Goal: Task Accomplishment & Management: Use online tool/utility

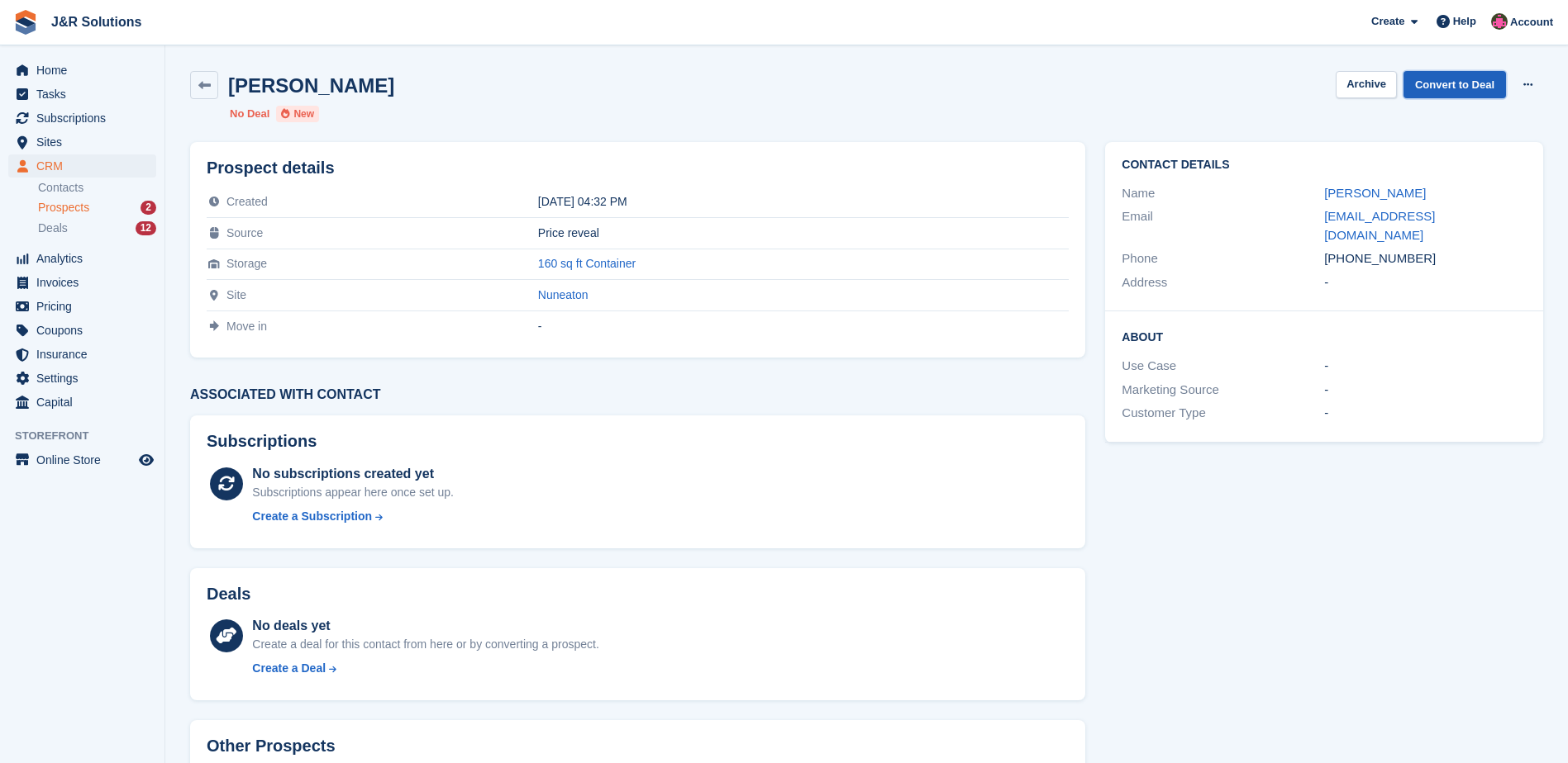
click at [1467, 85] on link "Convert to Deal" at bounding box center [1454, 84] width 103 height 27
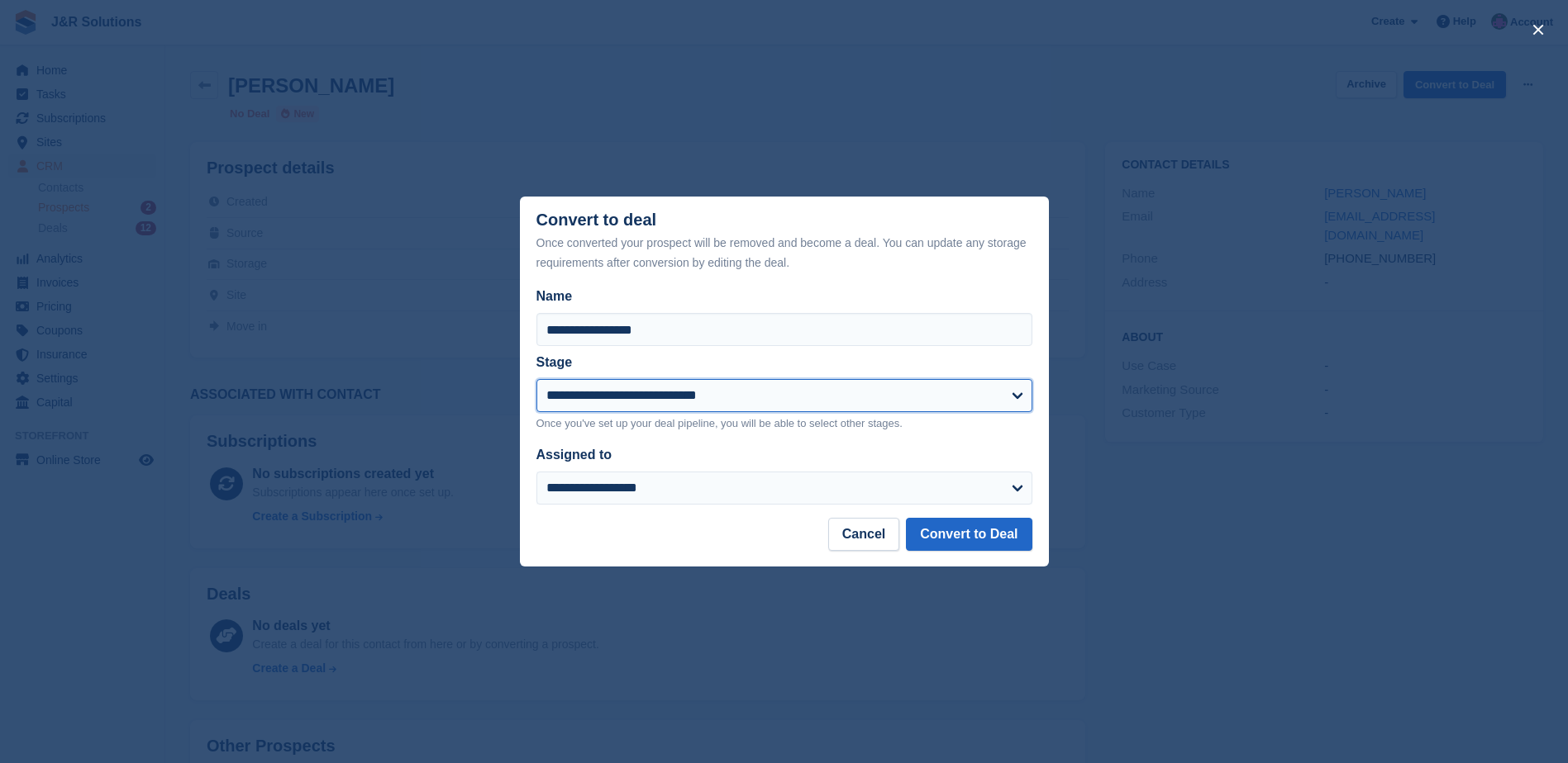
click at [1000, 392] on select "**********" at bounding box center [784, 396] width 496 height 33
select select "****"
click at [536, 381] on select "**********" at bounding box center [784, 396] width 496 height 33
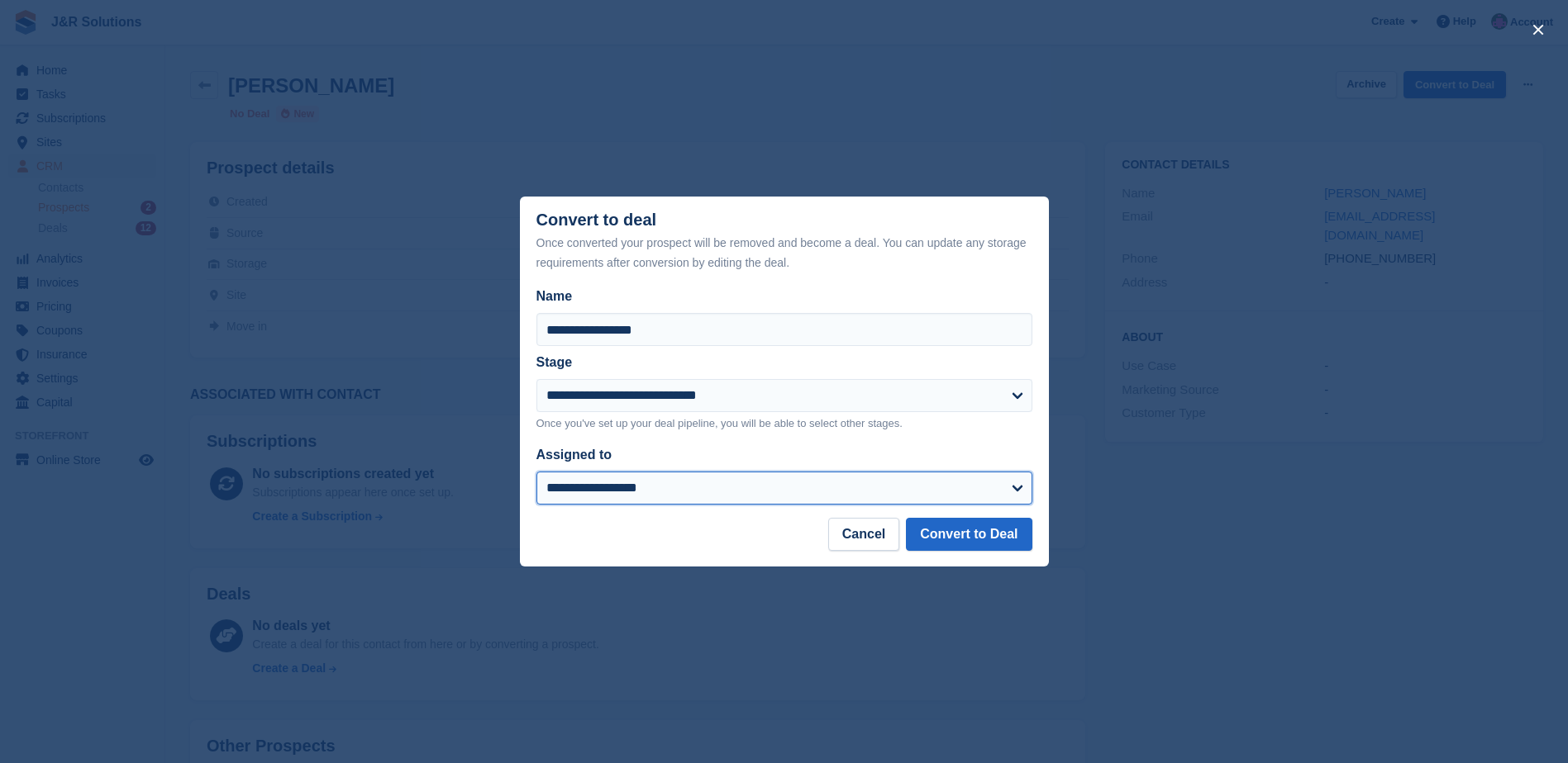
click at [968, 486] on select "**********" at bounding box center [784, 488] width 496 height 33
select select "****"
click at [536, 472] on select "**********" at bounding box center [784, 488] width 496 height 33
click at [965, 536] on button "Convert to Deal" at bounding box center [968, 534] width 125 height 33
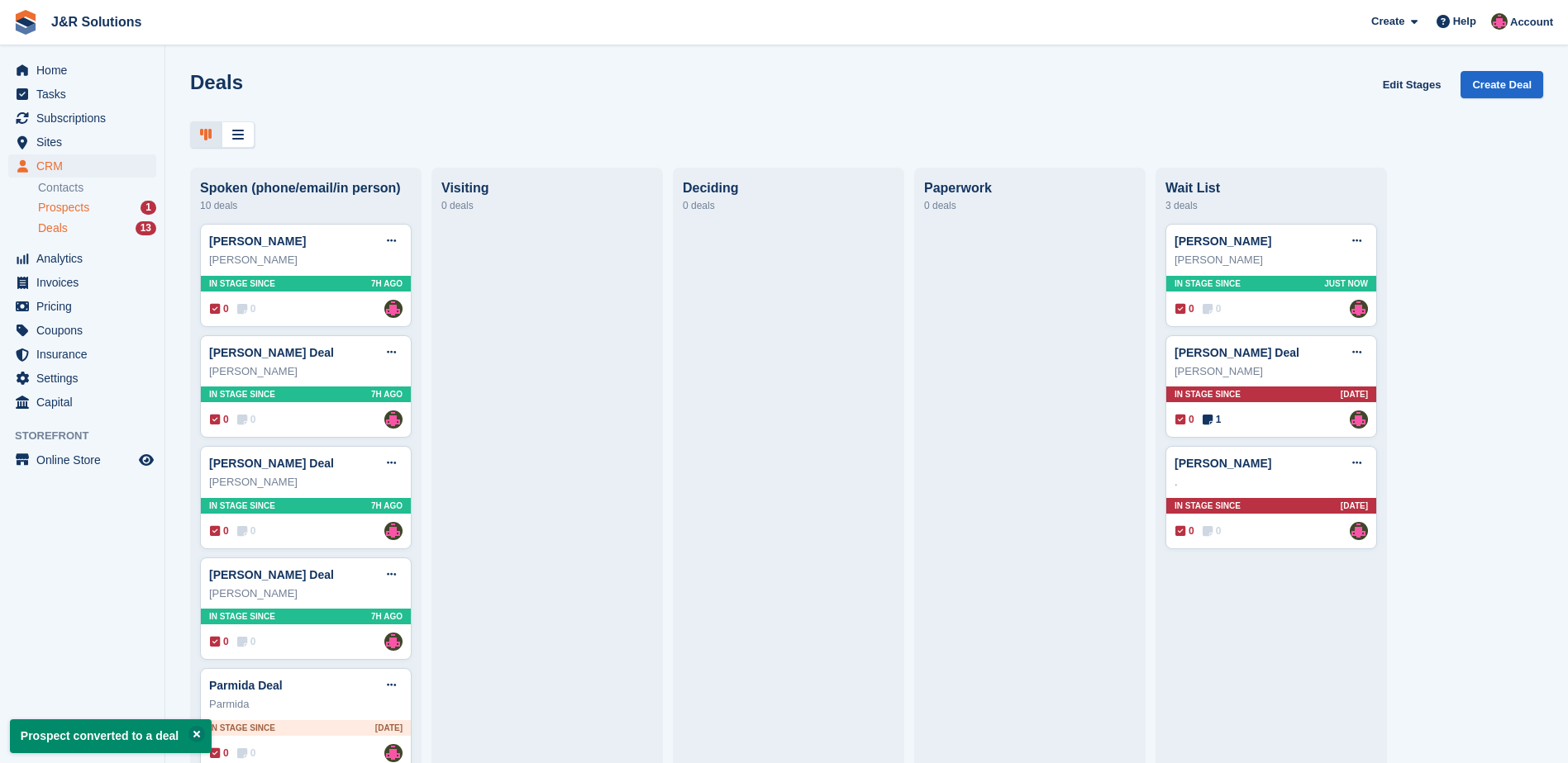
click at [105, 205] on div "Prospects 1" at bounding box center [97, 207] width 118 height 15
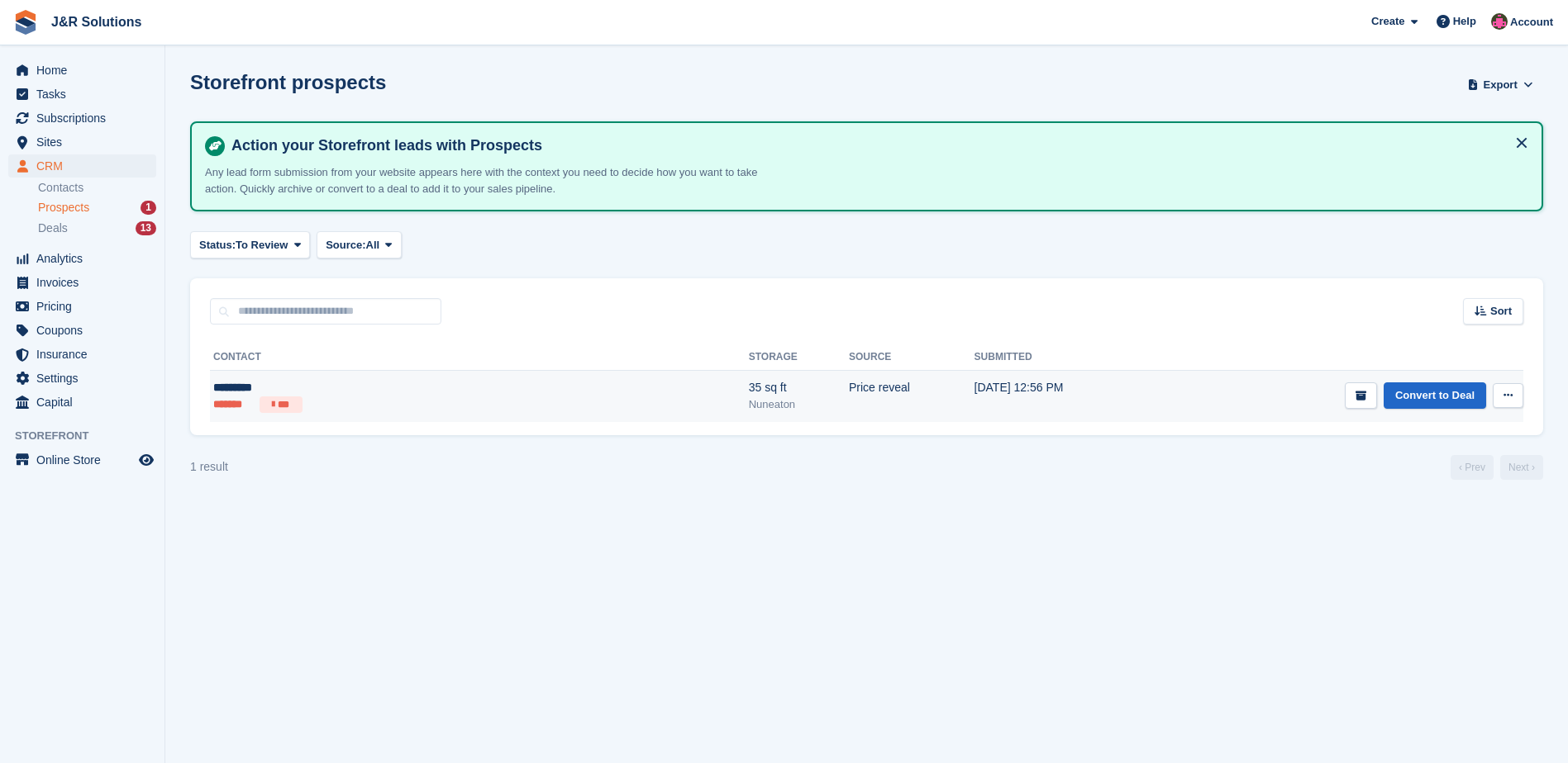
click at [308, 397] on ul "******* ***" at bounding box center [343, 405] width 260 height 16
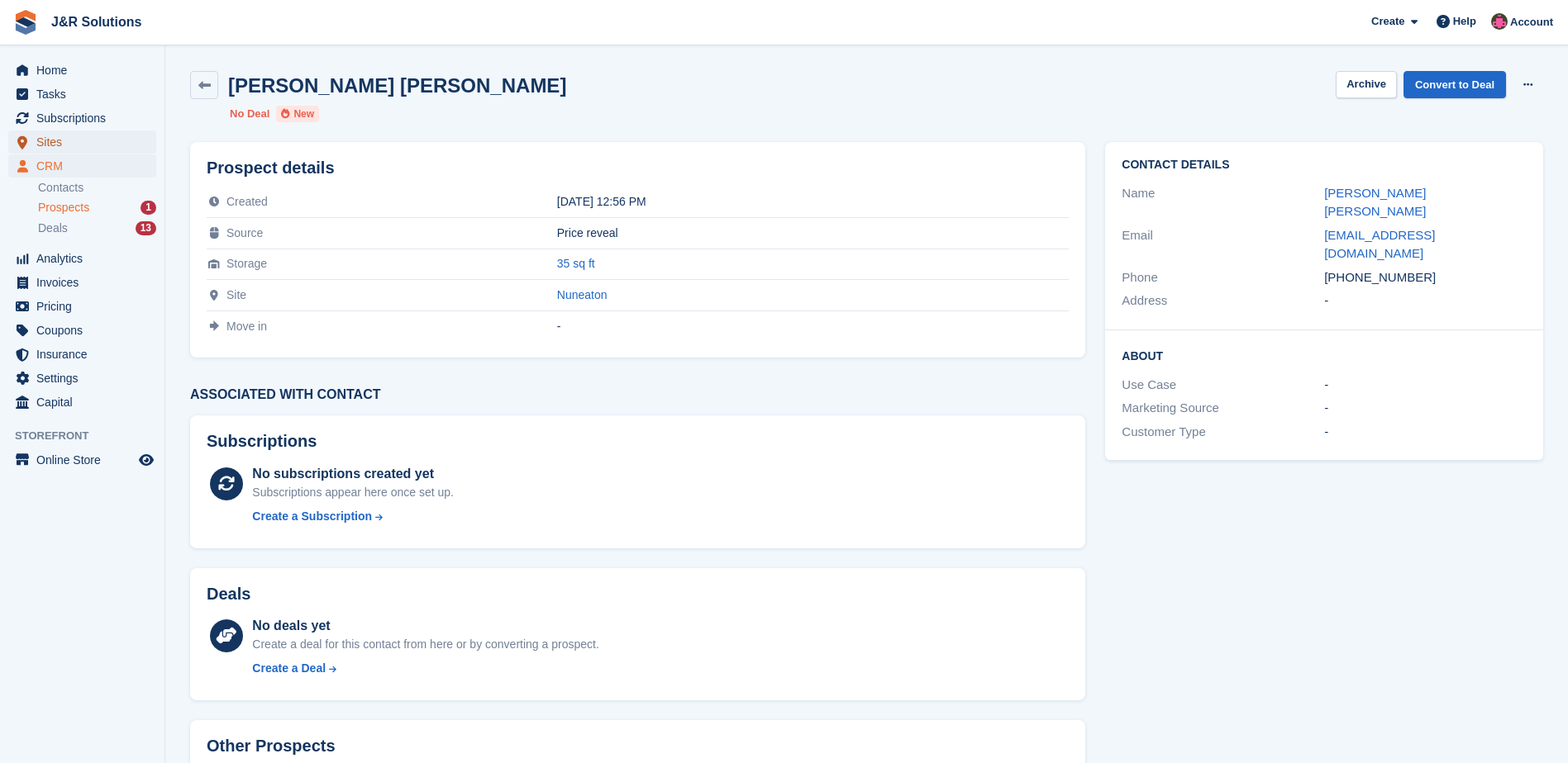
click at [64, 142] on span "Sites" at bounding box center [85, 142] width 99 height 23
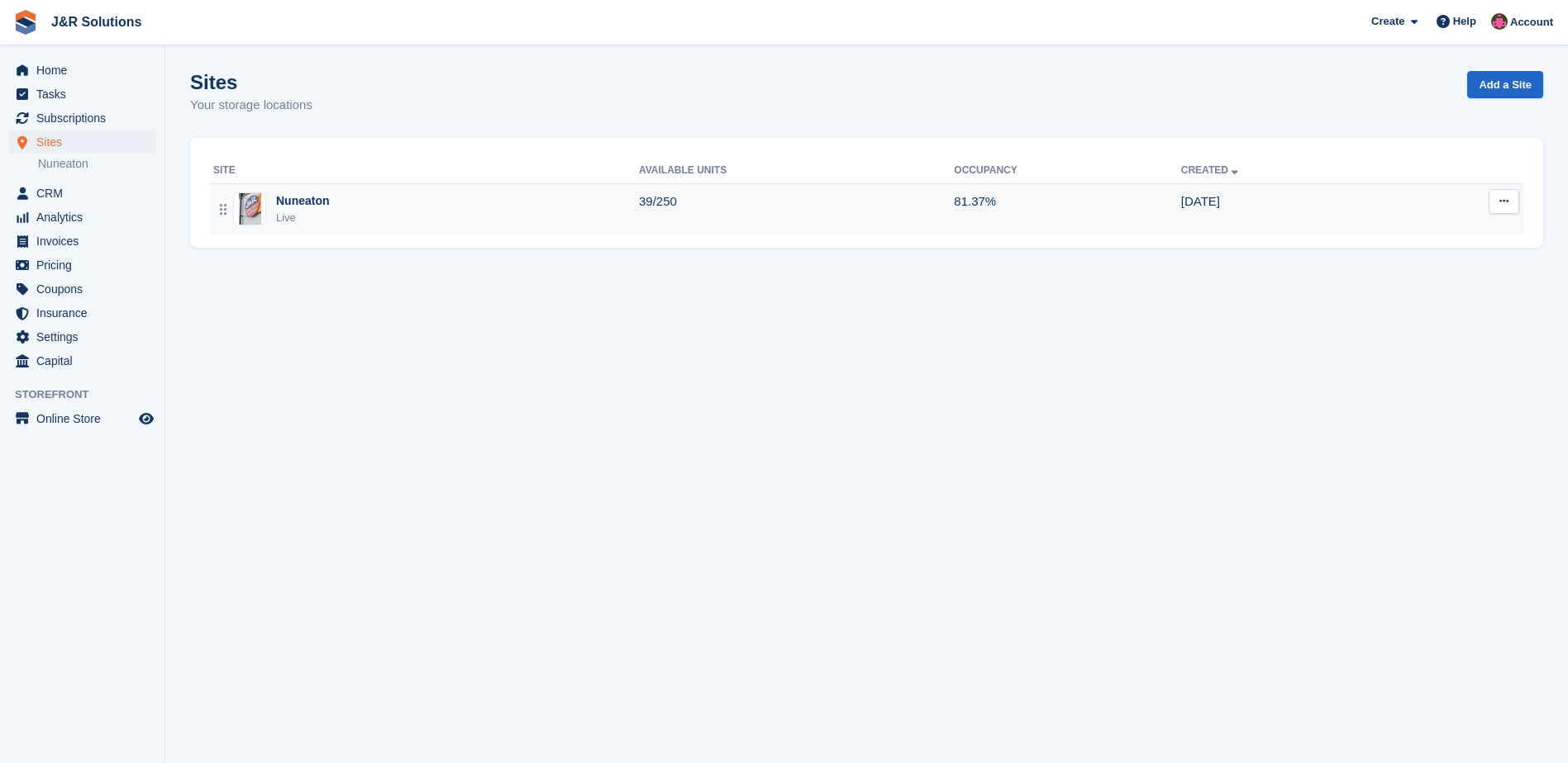
click at [700, 206] on td "39/250" at bounding box center [796, 209] width 315 height 51
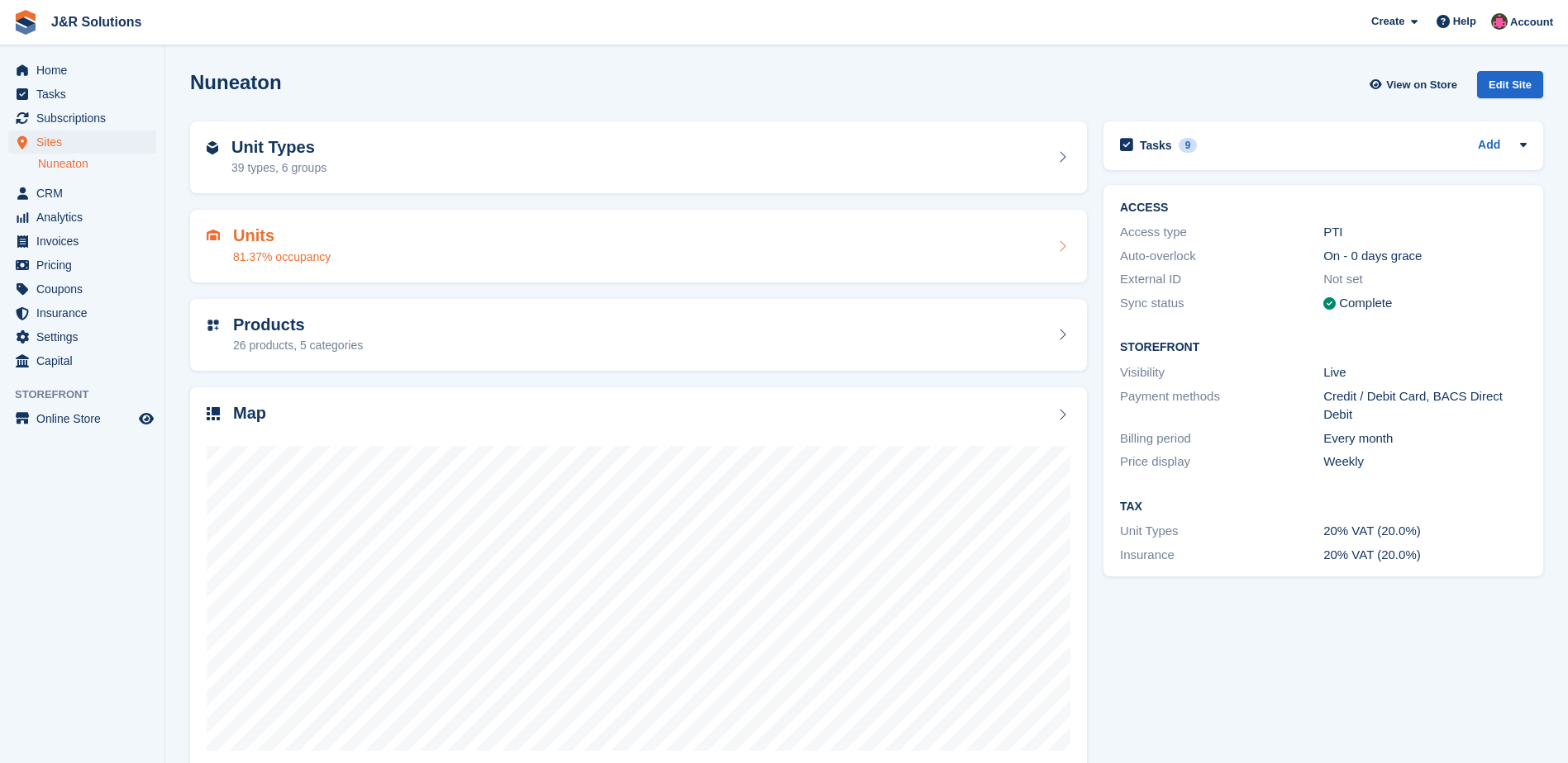
click at [271, 235] on h2 "Units" at bounding box center [282, 235] width 97 height 19
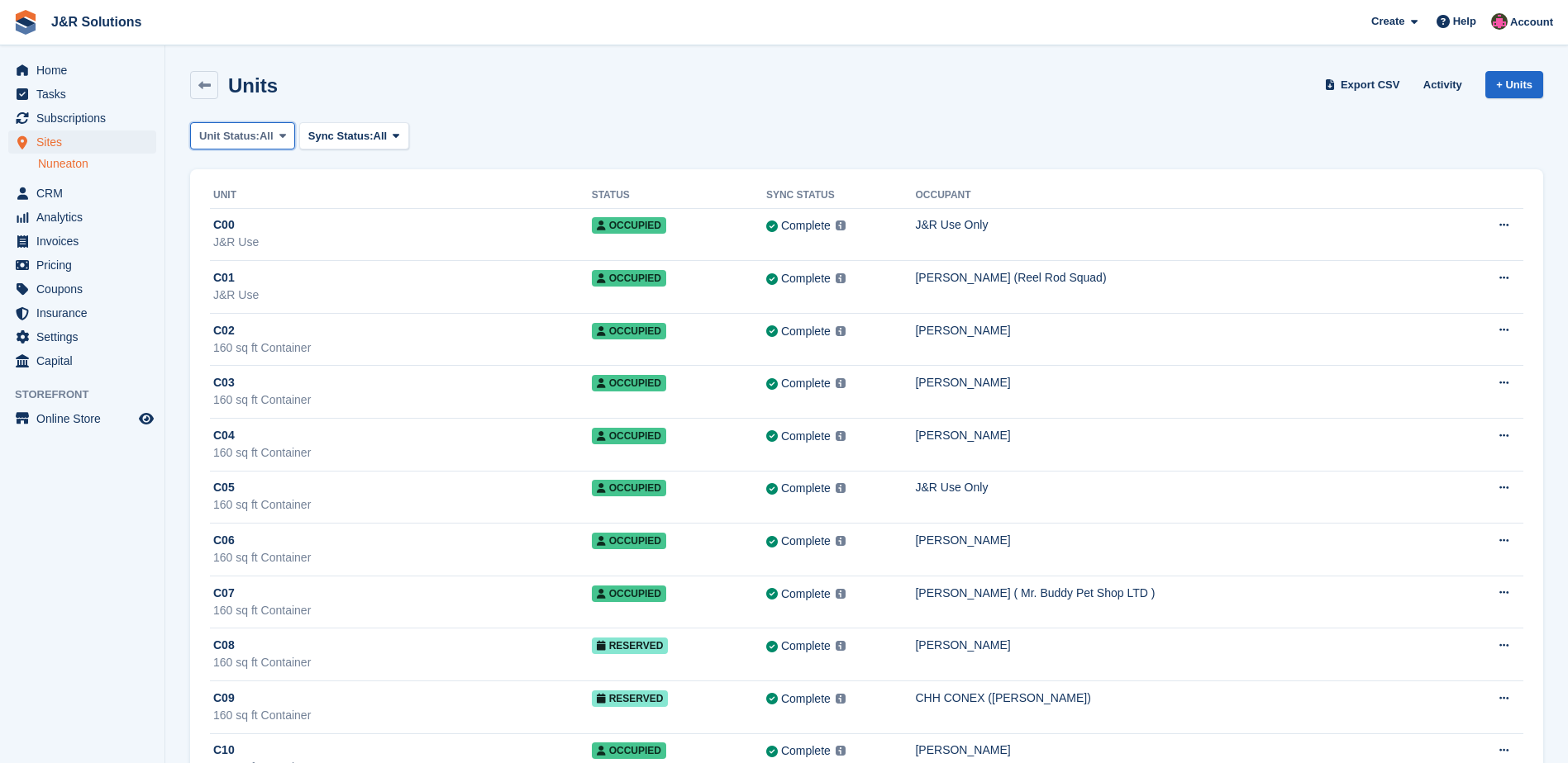
click at [264, 133] on span "All" at bounding box center [266, 136] width 14 height 16
click at [534, 95] on div "Units Export CSV Activity + Units" at bounding box center [866, 84] width 1353 height 28
click at [387, 131] on button "Sync Status: All" at bounding box center [353, 136] width 110 height 27
click at [74, 213] on span "Analytics" at bounding box center [85, 216] width 99 height 23
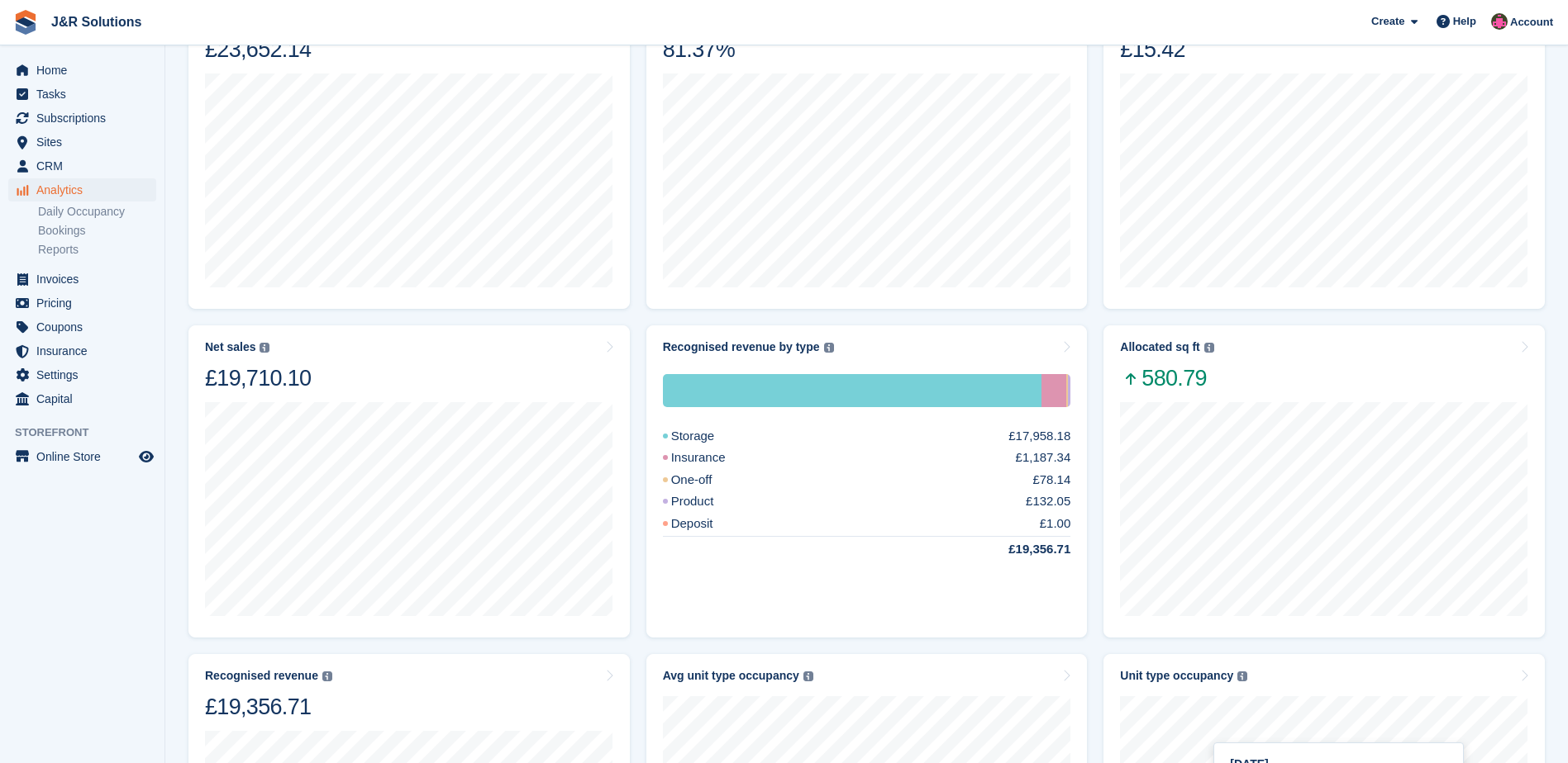
scroll to position [182, 0]
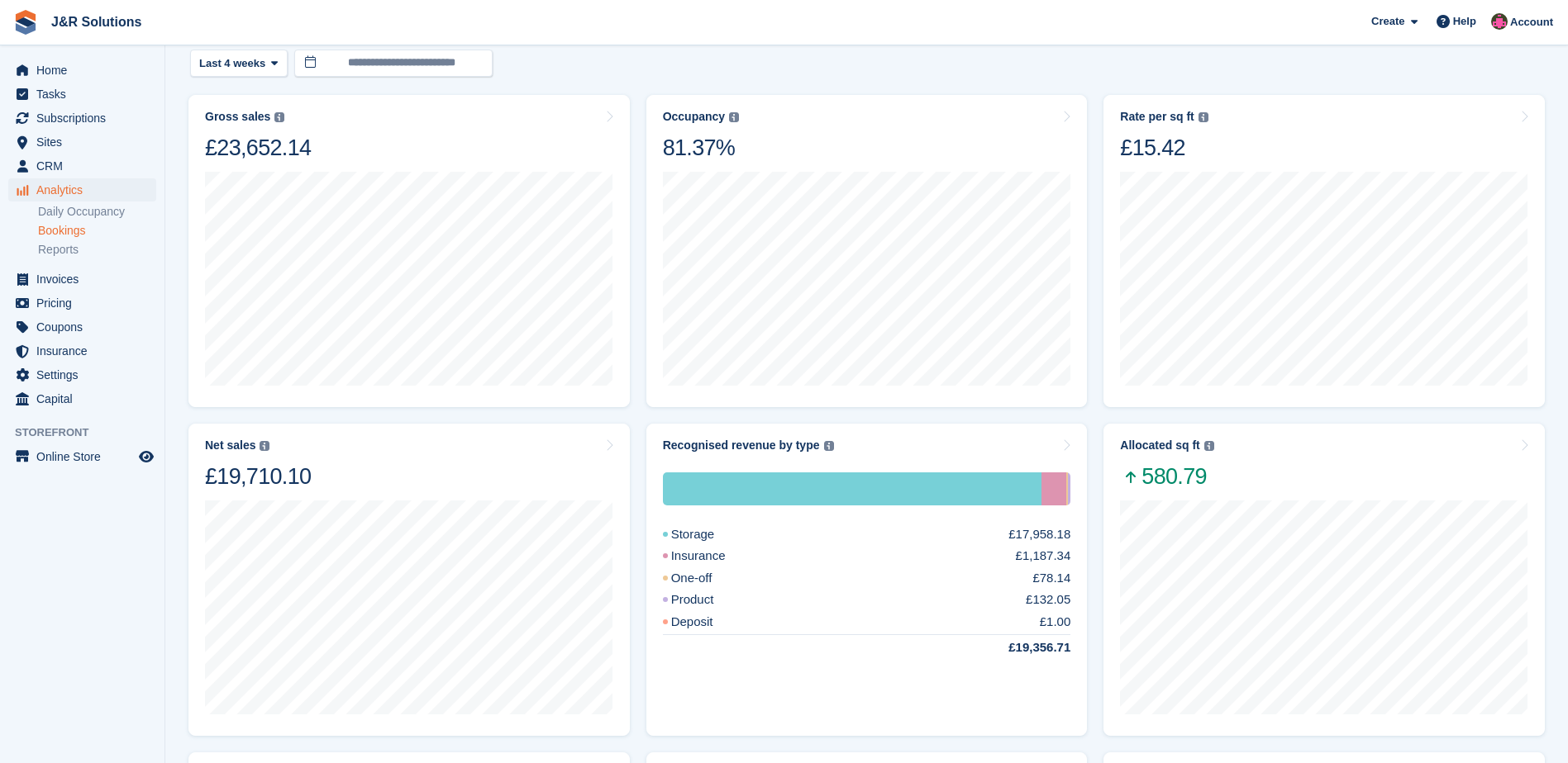
click at [78, 226] on link "Bookings" at bounding box center [97, 231] width 118 height 15
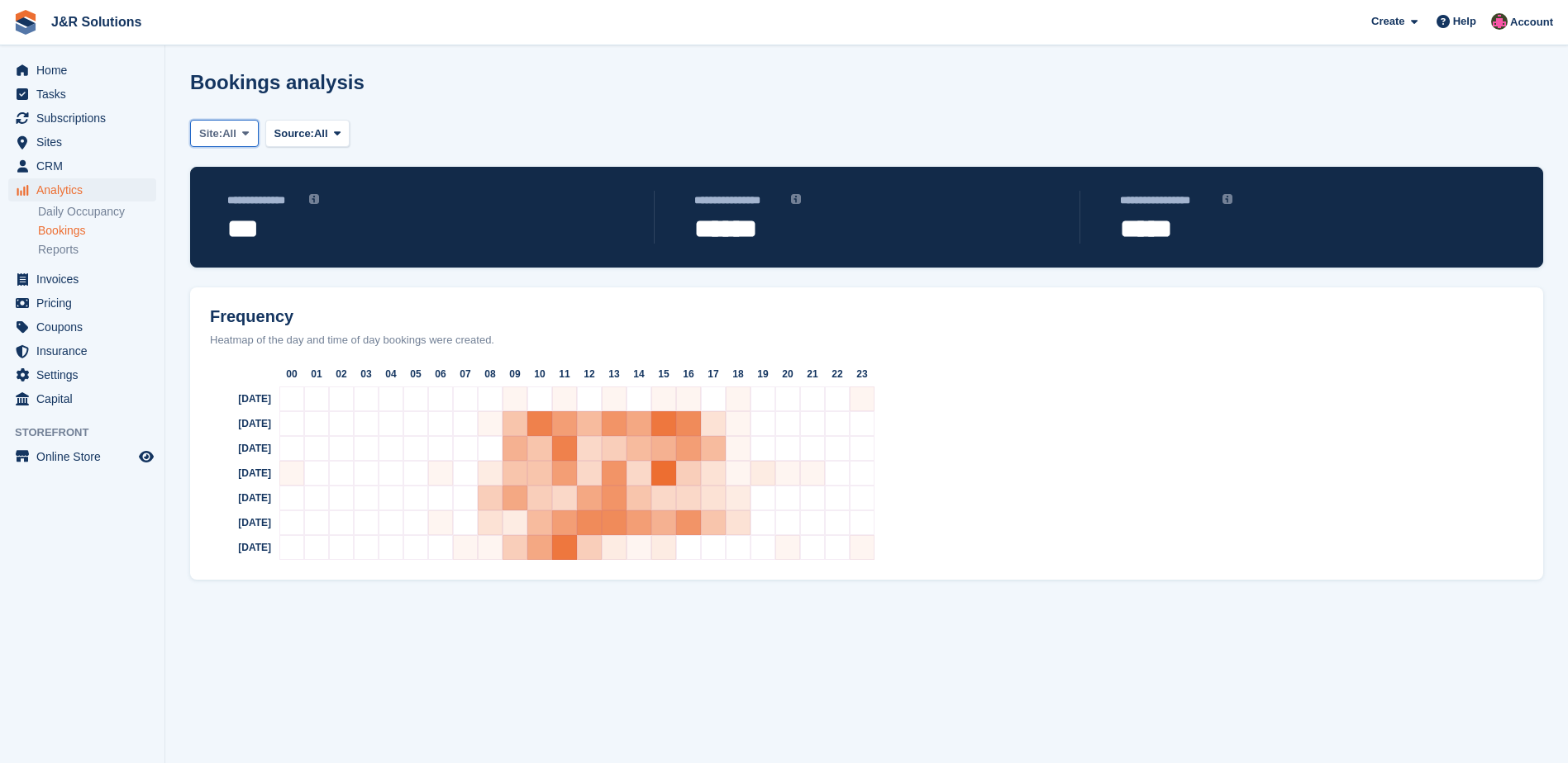
click at [245, 126] on span at bounding box center [245, 133] width 14 height 14
click at [229, 196] on link "Nuneaton" at bounding box center [269, 202] width 144 height 30
click at [380, 134] on span at bounding box center [372, 133] width 14 height 14
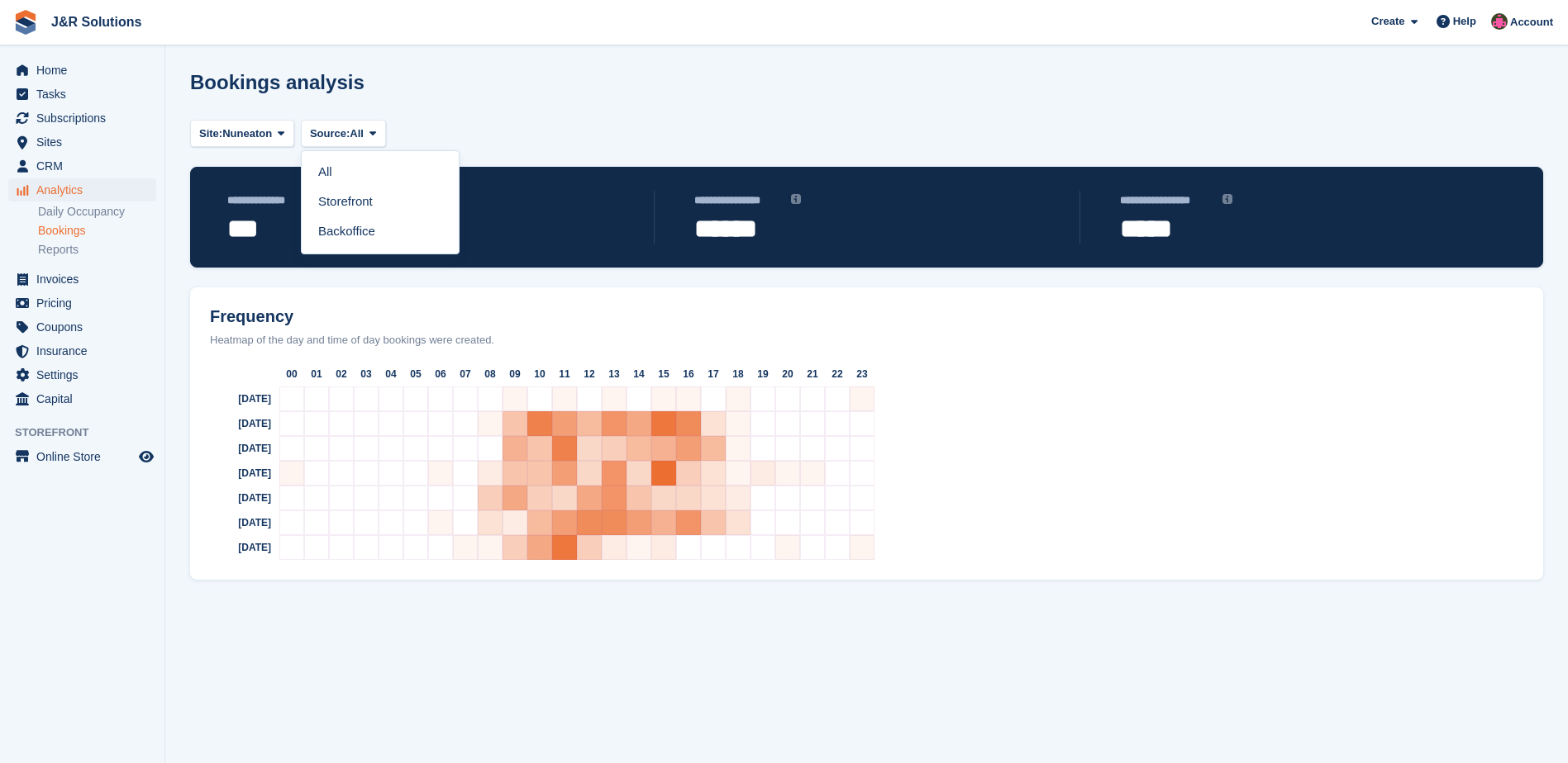
click at [653, 115] on section "**********" at bounding box center [867, 382] width 1403 height 763
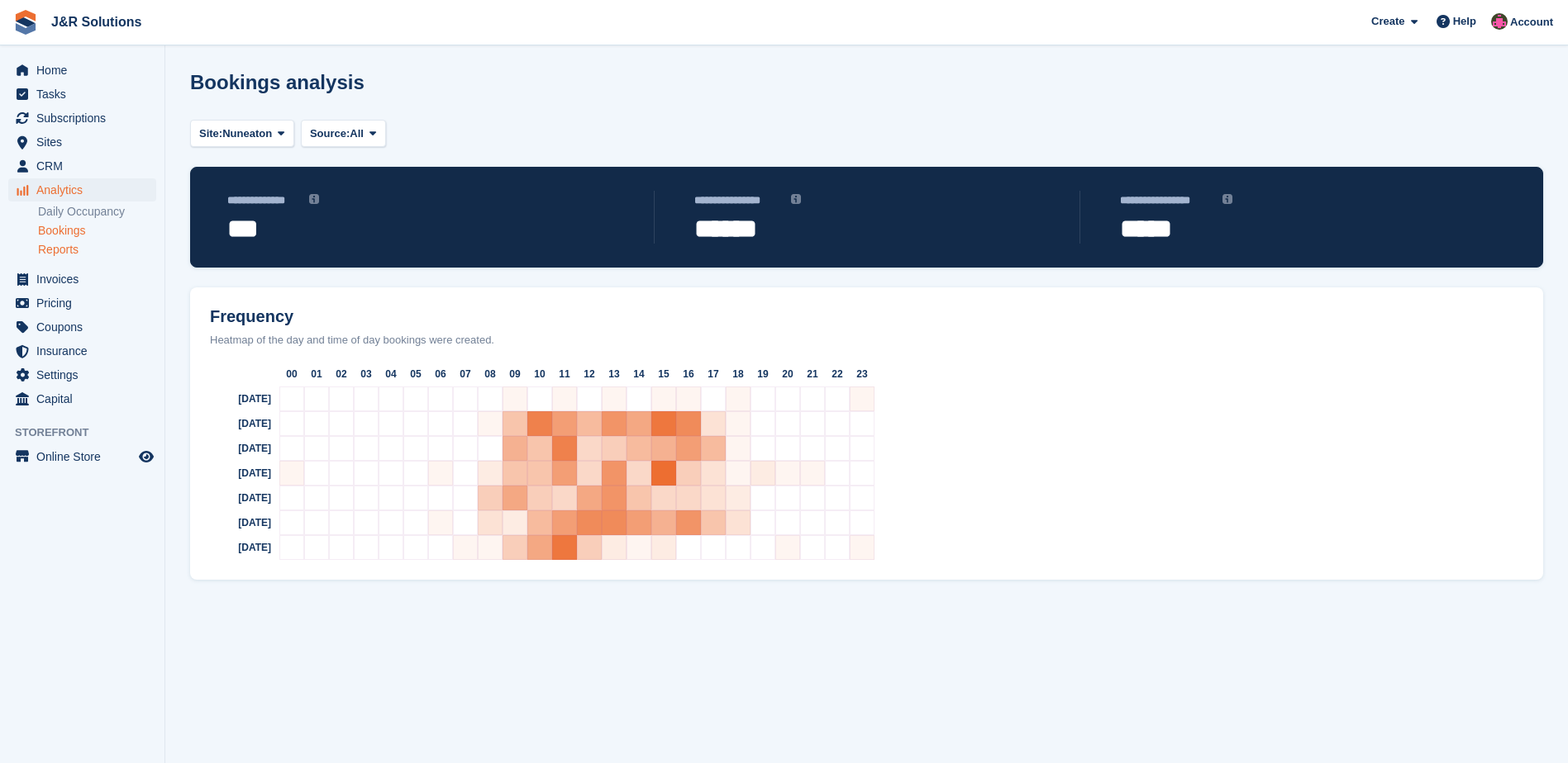
click at [67, 243] on link "Reports" at bounding box center [97, 250] width 118 height 15
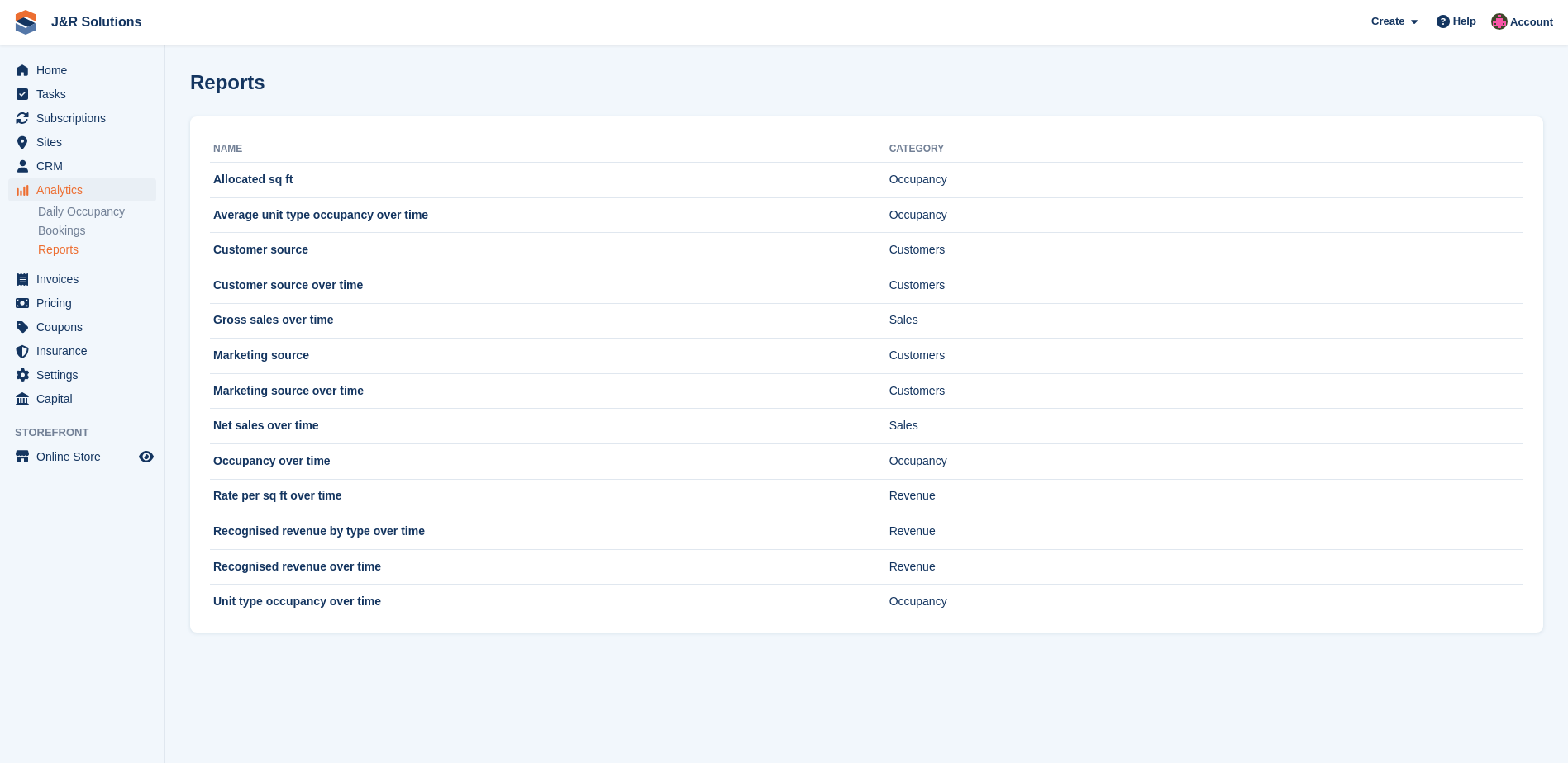
click at [458, 79] on div "Reports" at bounding box center [866, 92] width 1353 height 42
click at [47, 167] on span "CRM" at bounding box center [85, 165] width 99 height 23
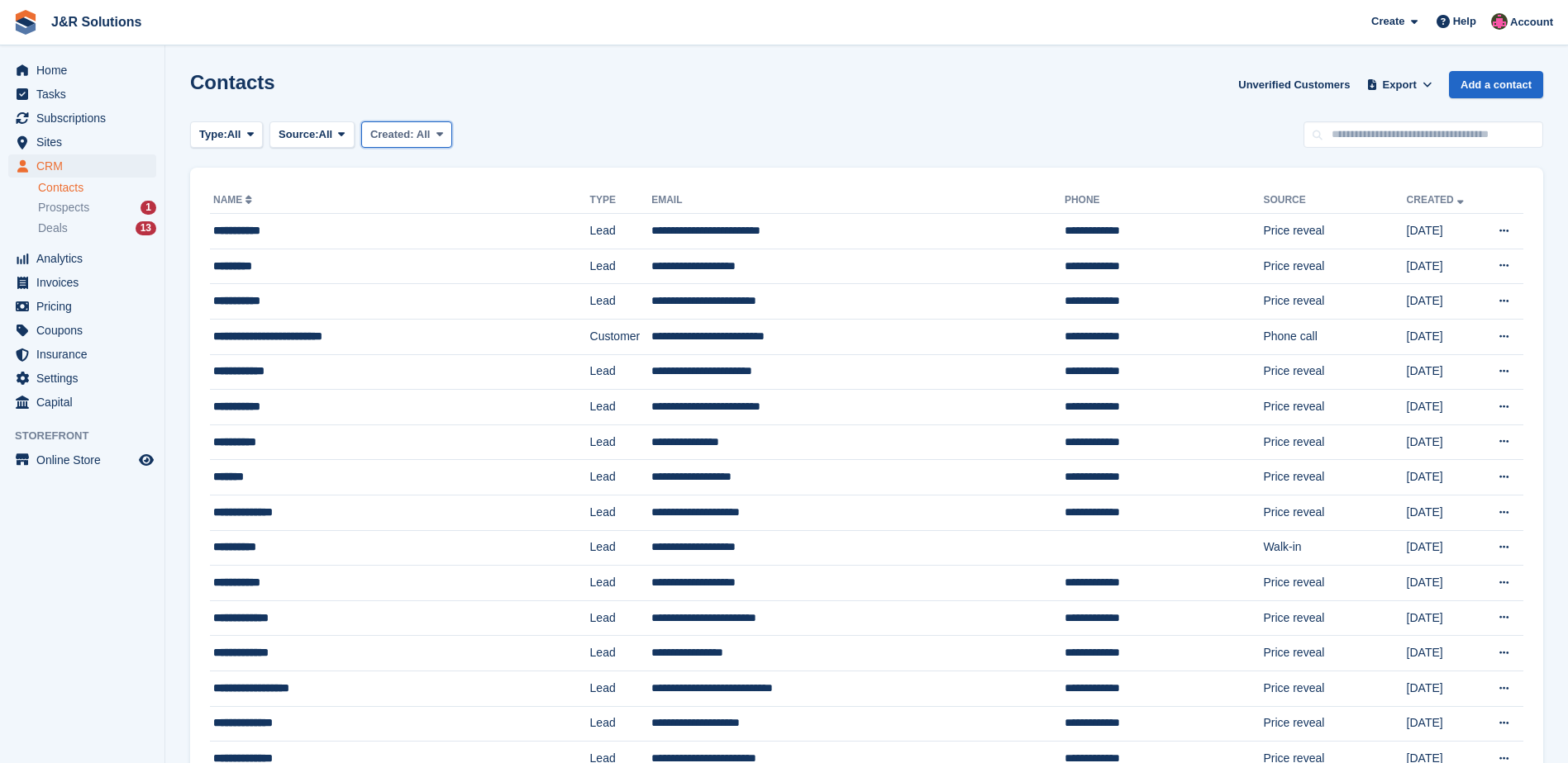
click at [434, 126] on button "Created: All" at bounding box center [406, 135] width 91 height 27
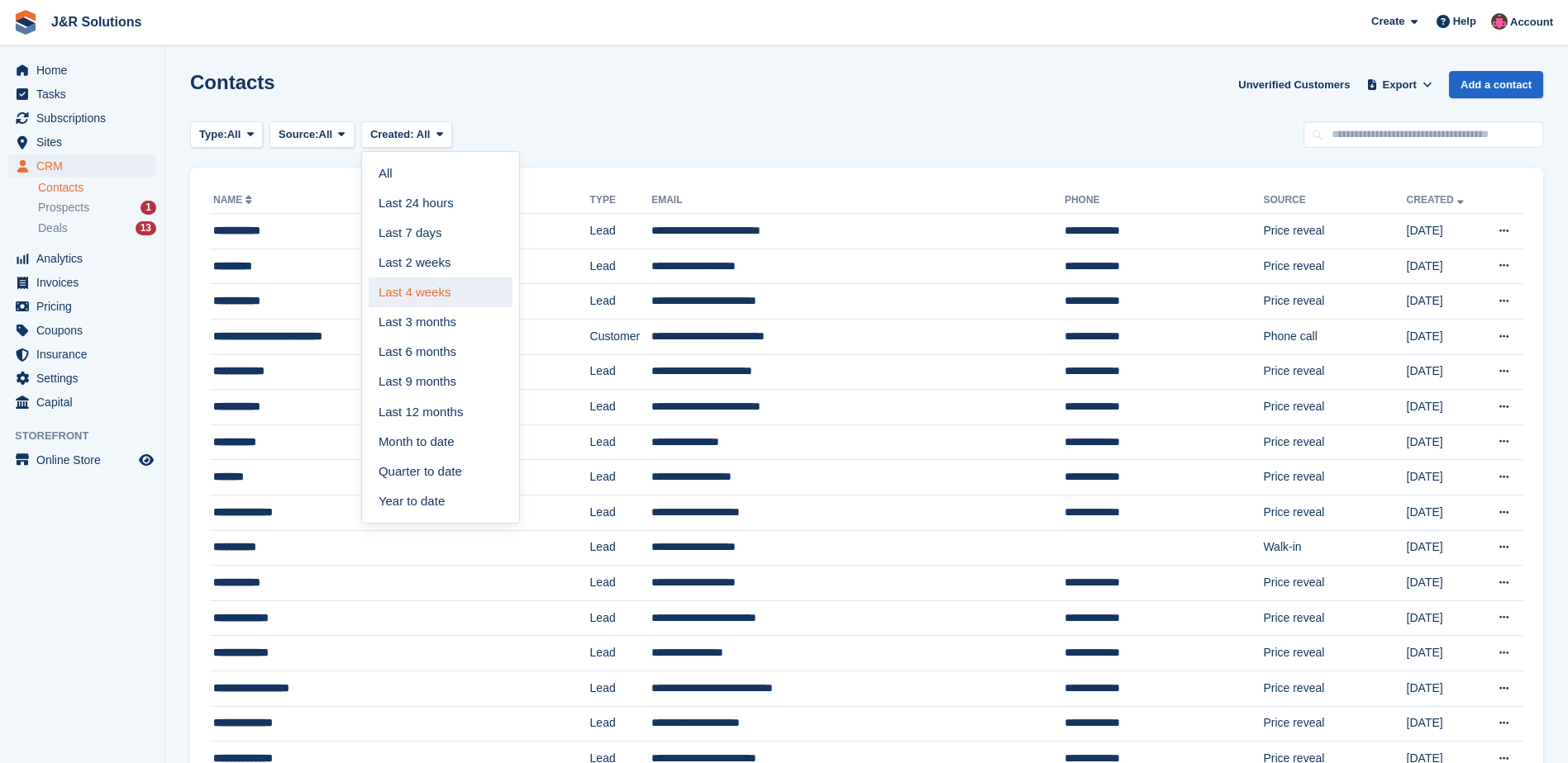
click at [424, 293] on link "Last 4 weeks" at bounding box center [441, 292] width 144 height 30
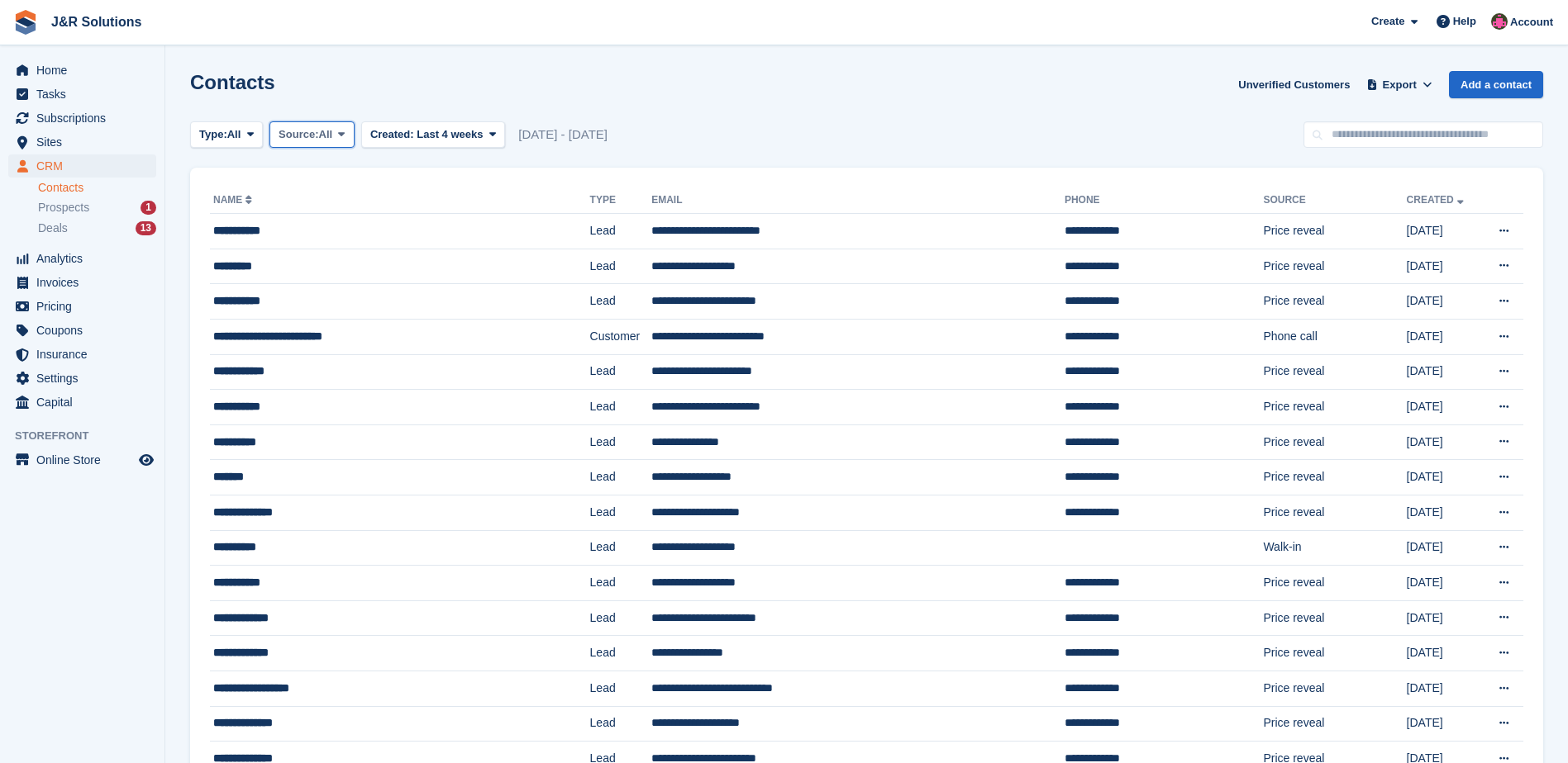
click at [331, 131] on span "All" at bounding box center [325, 134] width 14 height 16
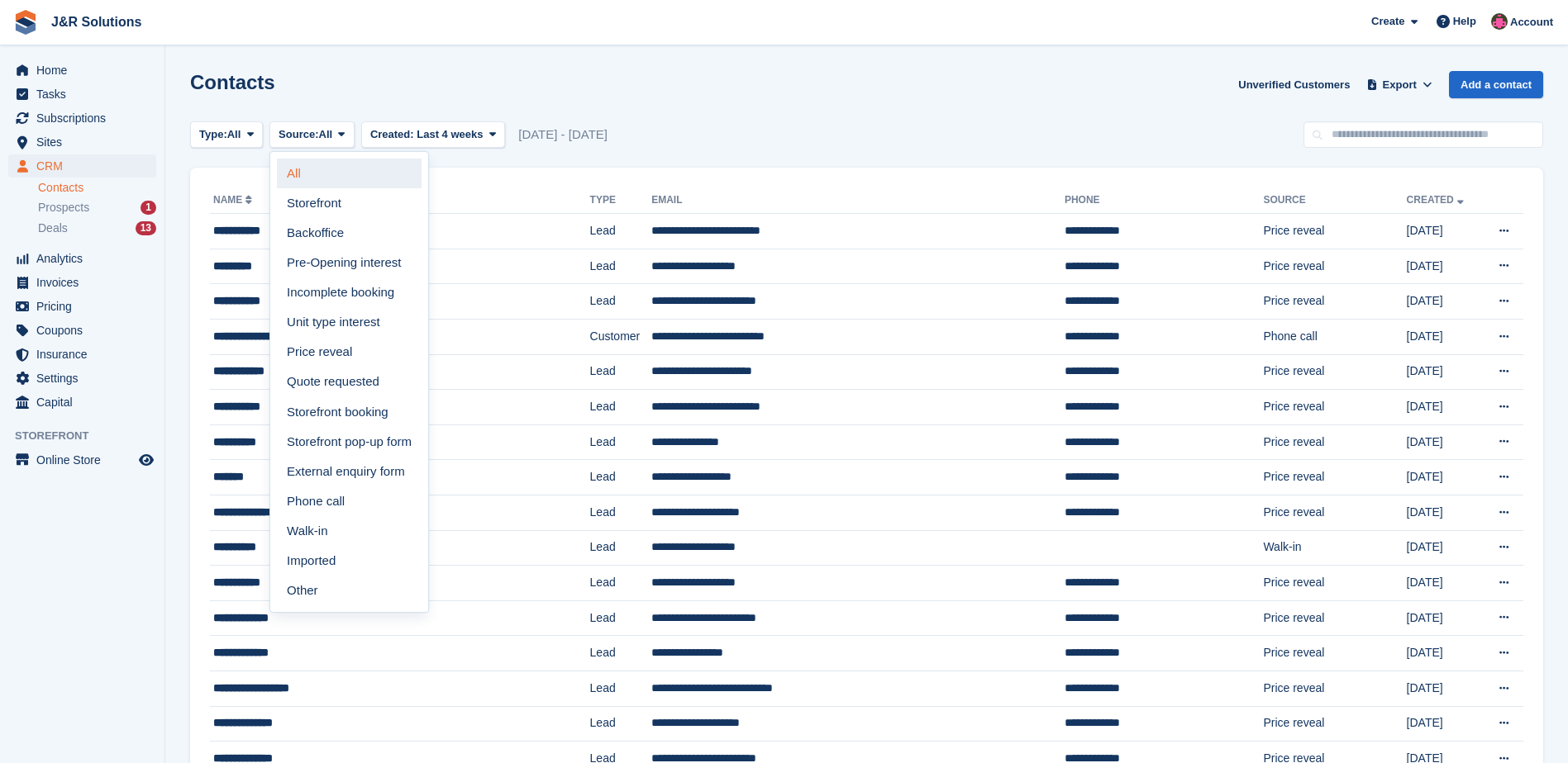
click at [322, 167] on link "All" at bounding box center [349, 173] width 144 height 30
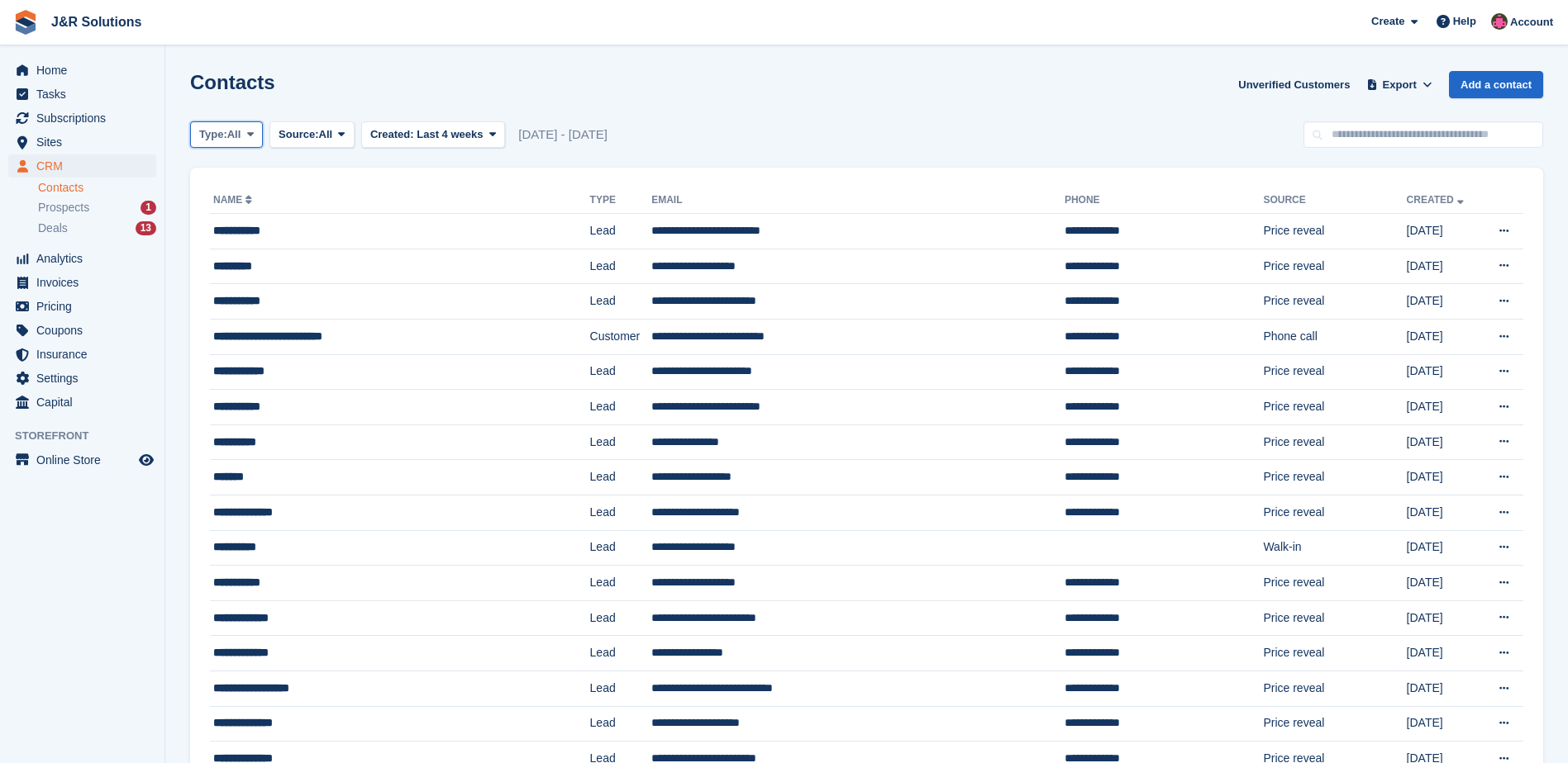
click at [260, 135] on button "Type: All" at bounding box center [226, 135] width 73 height 27
click at [975, 112] on div "Contacts Unverified Customers Export Export Contacts Export a CSV of all Contac…" at bounding box center [866, 94] width 1353 height 47
click at [82, 117] on span "Subscriptions" at bounding box center [85, 117] width 99 height 23
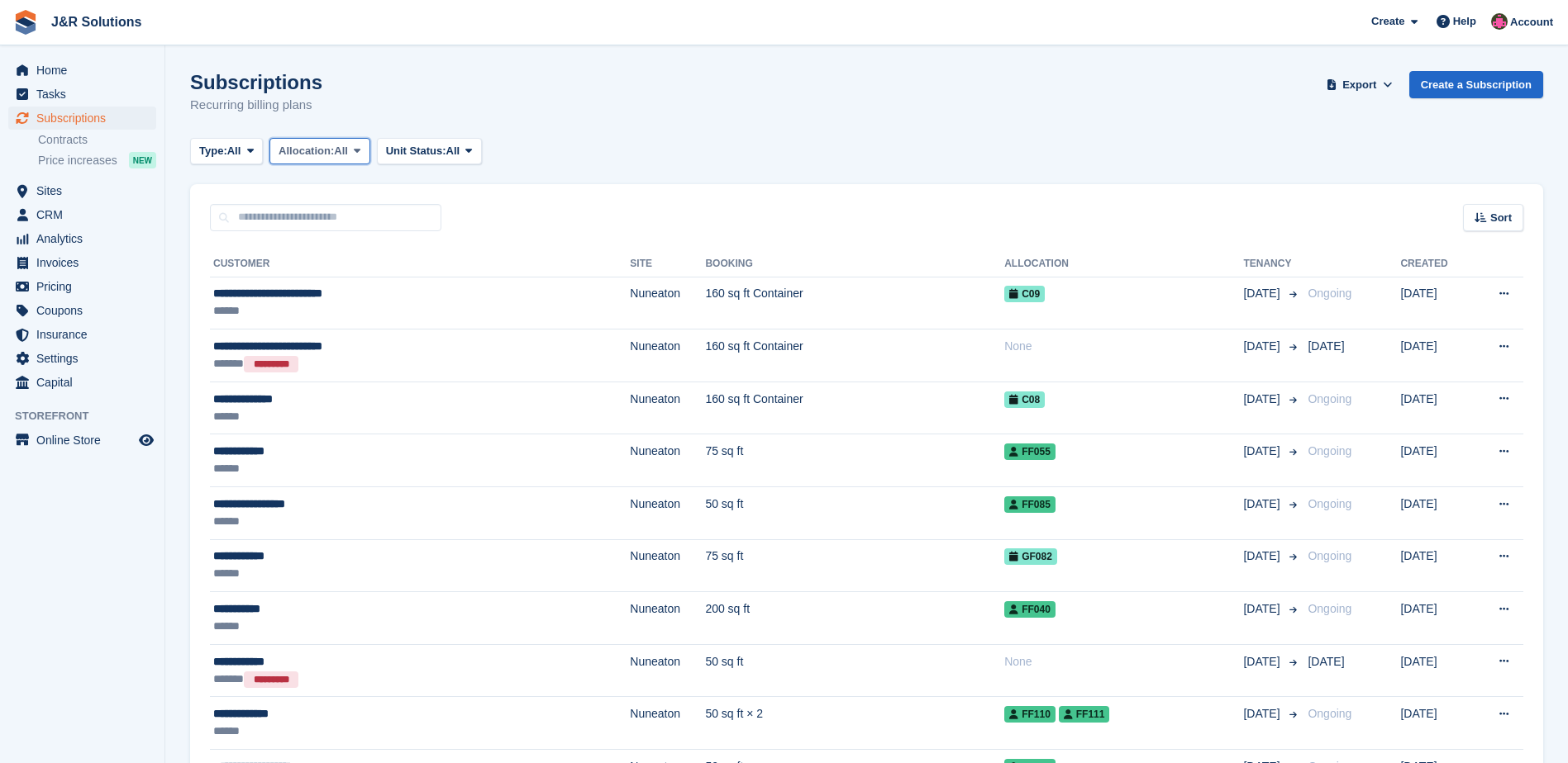
click at [371, 154] on button "Allocation: All" at bounding box center [320, 152] width 101 height 27
click at [467, 145] on span at bounding box center [468, 151] width 14 height 14
click at [640, 133] on div "Subscriptions Recurring billing plans Export Export Subscriptions Export a CSV …" at bounding box center [866, 103] width 1353 height 64
click at [253, 145] on icon at bounding box center [250, 151] width 6 height 11
click at [753, 82] on div "Subscriptions Recurring billing plans Export Export Subscriptions Export a CSV …" at bounding box center [866, 103] width 1353 height 64
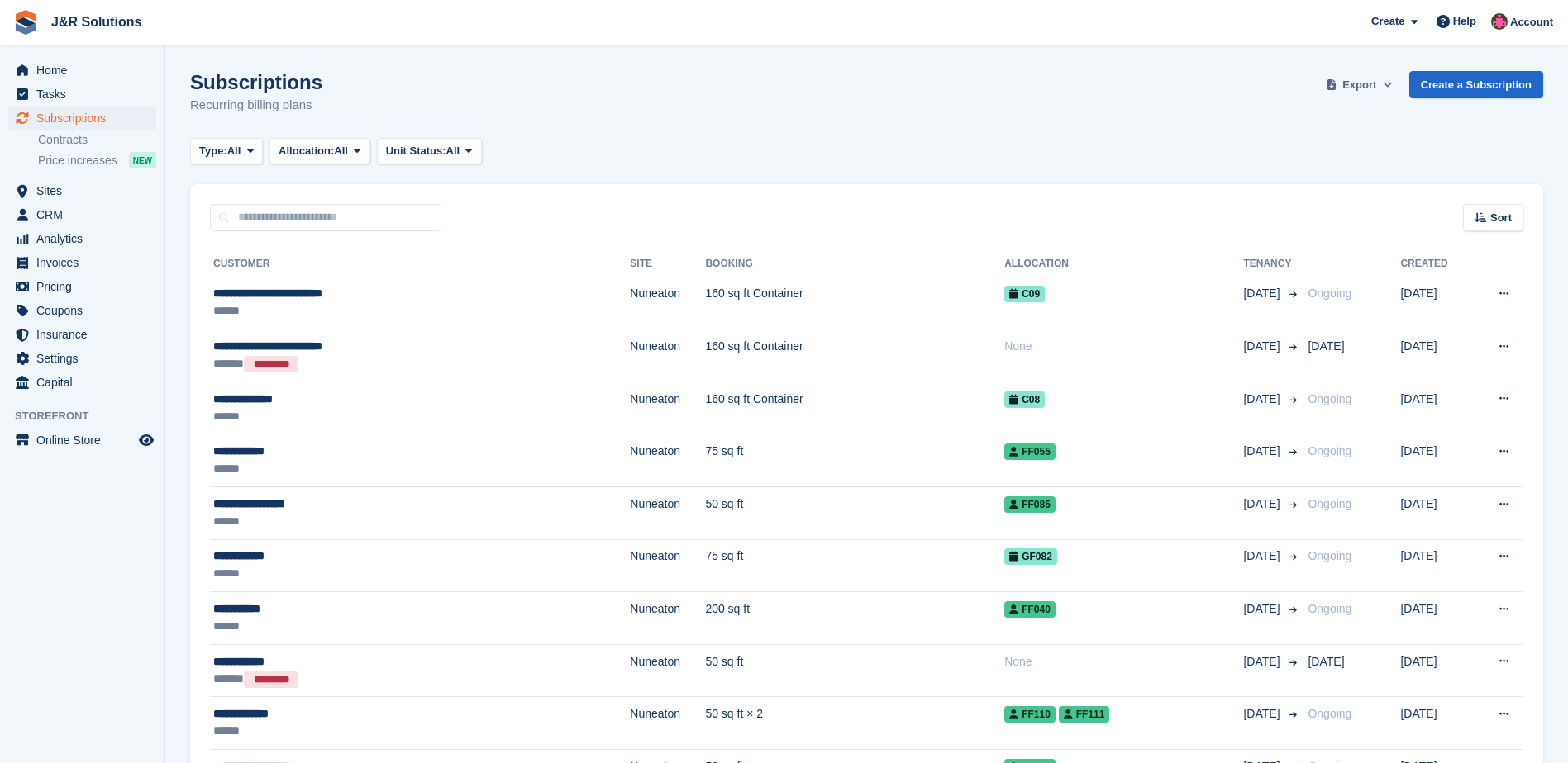
click at [1375, 84] on span "Export" at bounding box center [1358, 85] width 34 height 16
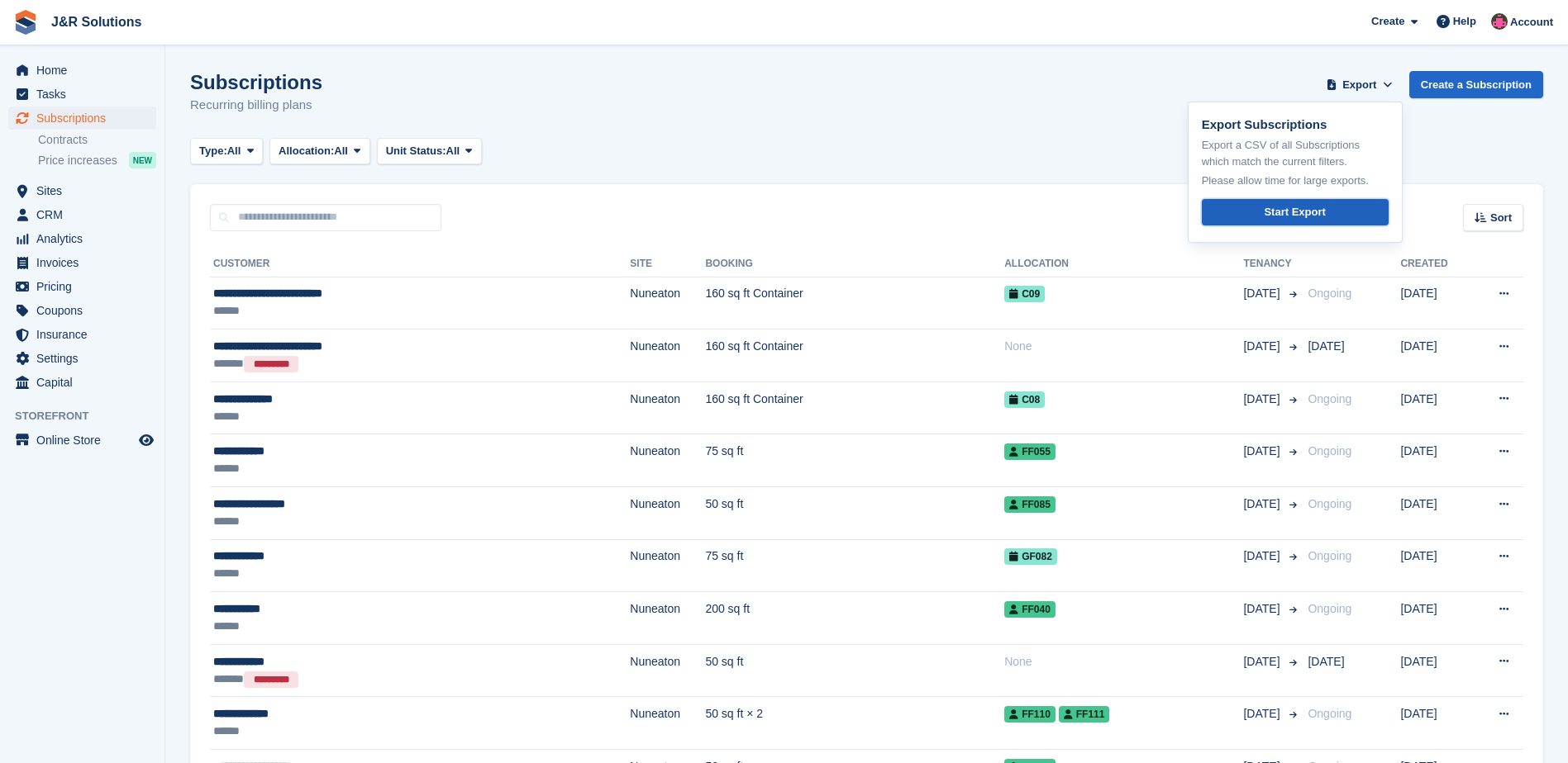
click at [1293, 214] on div "Start Export" at bounding box center [1294, 213] width 61 height 16
drag, startPoint x: 1501, startPoint y: 151, endPoint x: 1265, endPoint y: 171, distance: 236.8
click at [1495, 151] on div "Type: All All Upcoming Previous Active Ending Allocation: All All Allocated Una…" at bounding box center [866, 152] width 1353 height 27
